Goal: Information Seeking & Learning: Learn about a topic

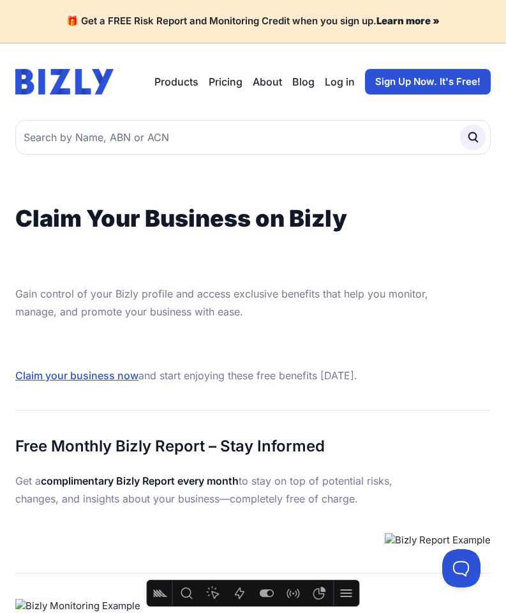
click at [77, 87] on img at bounding box center [64, 82] width 98 height 26
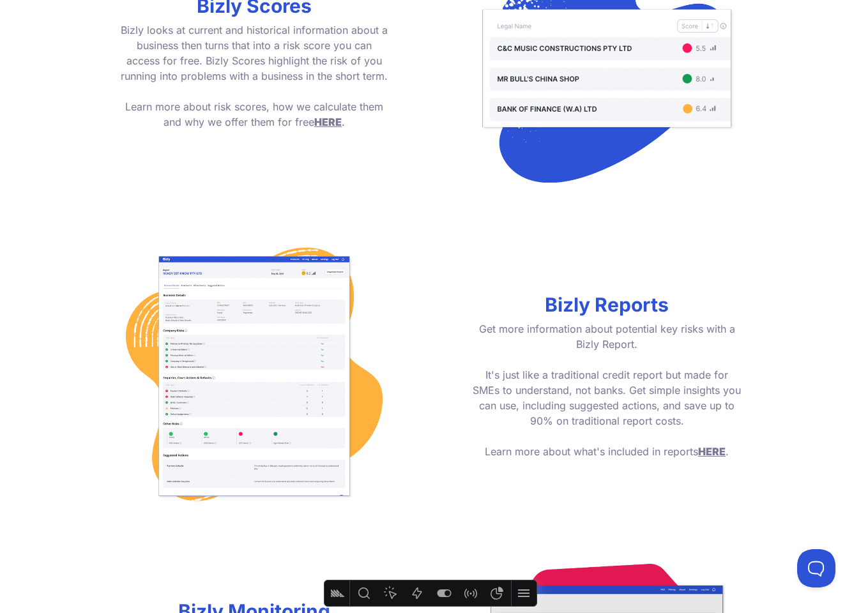
scroll to position [1117, 0]
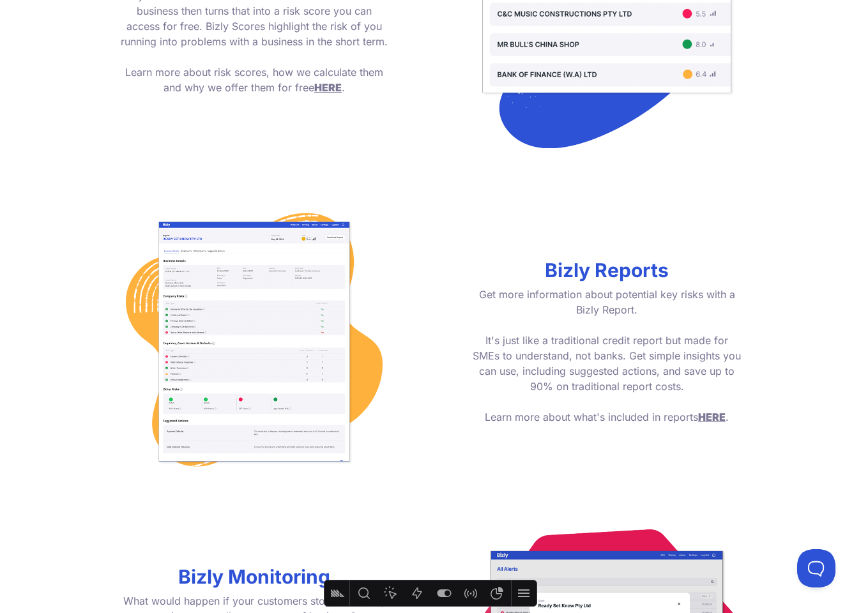
scroll to position [1388, 0]
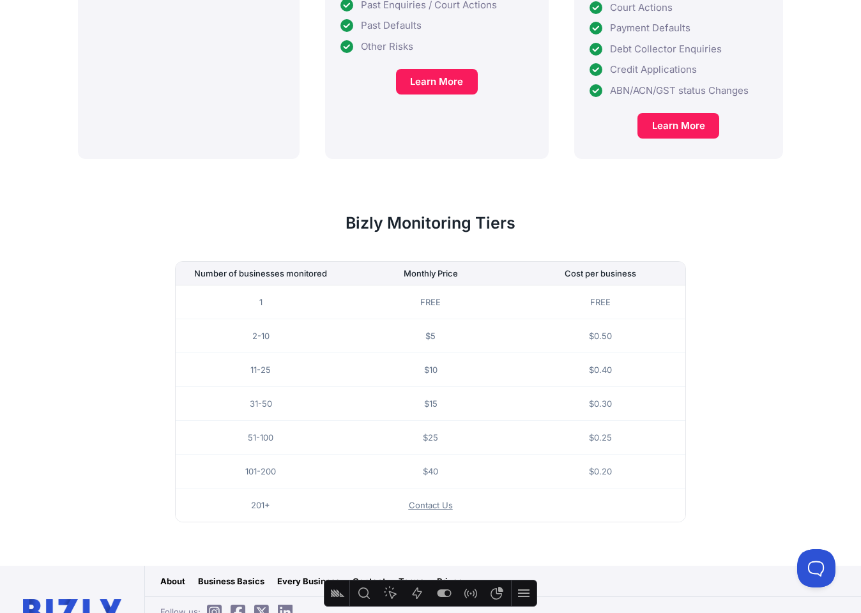
scroll to position [641, 0]
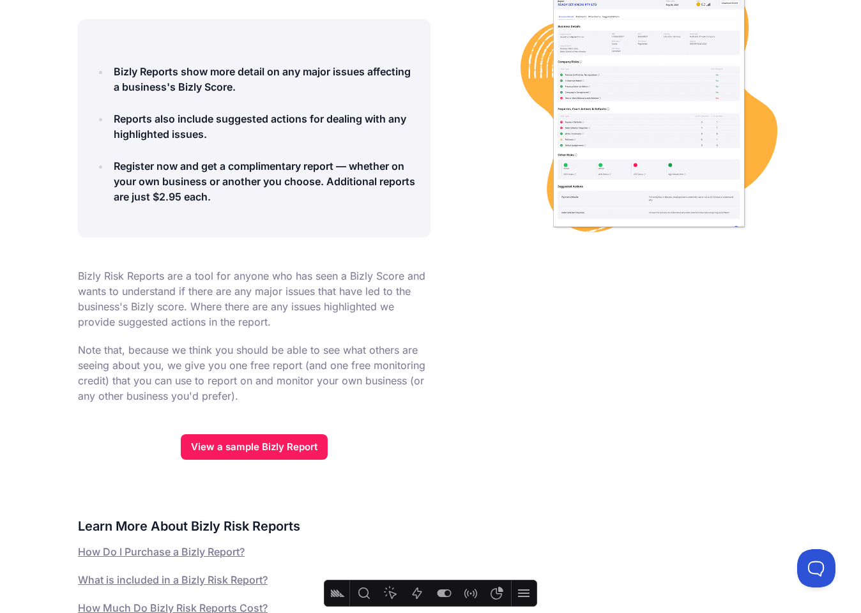
scroll to position [239, 0]
